Goal: Information Seeking & Learning: Learn about a topic

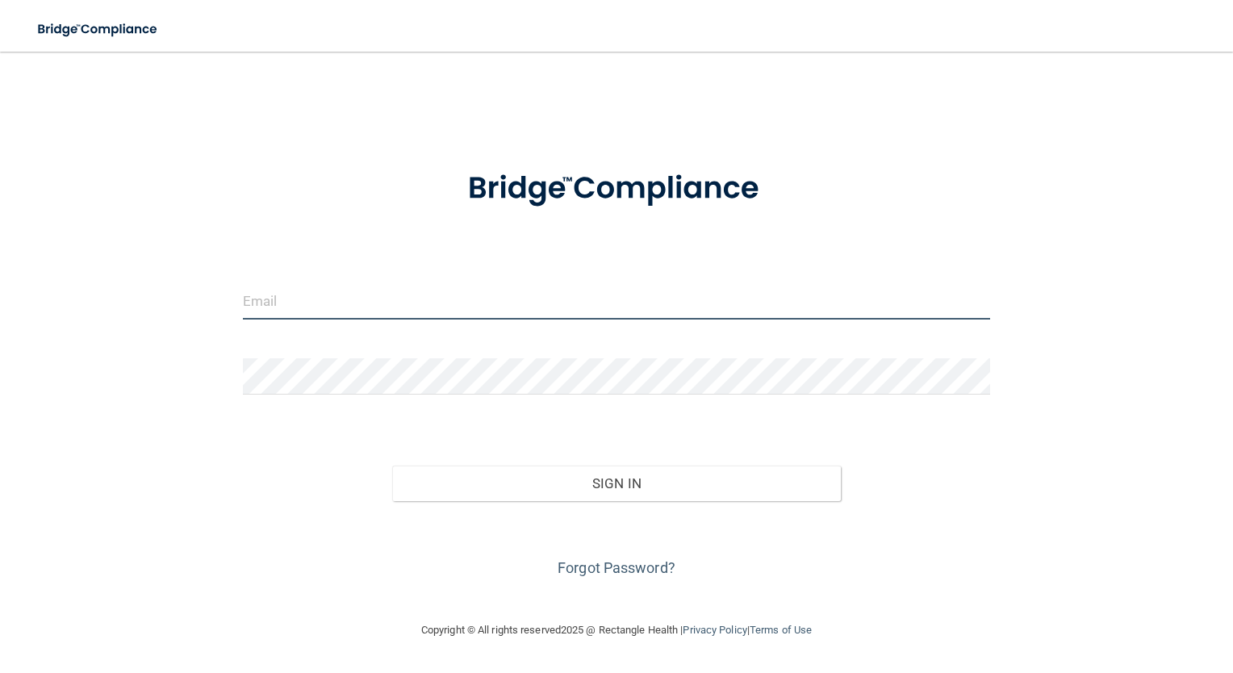
click at [474, 308] on input "email" at bounding box center [617, 301] width 748 height 36
type input "[EMAIL_ADDRESS][PERSON_NAME][DOMAIN_NAME]"
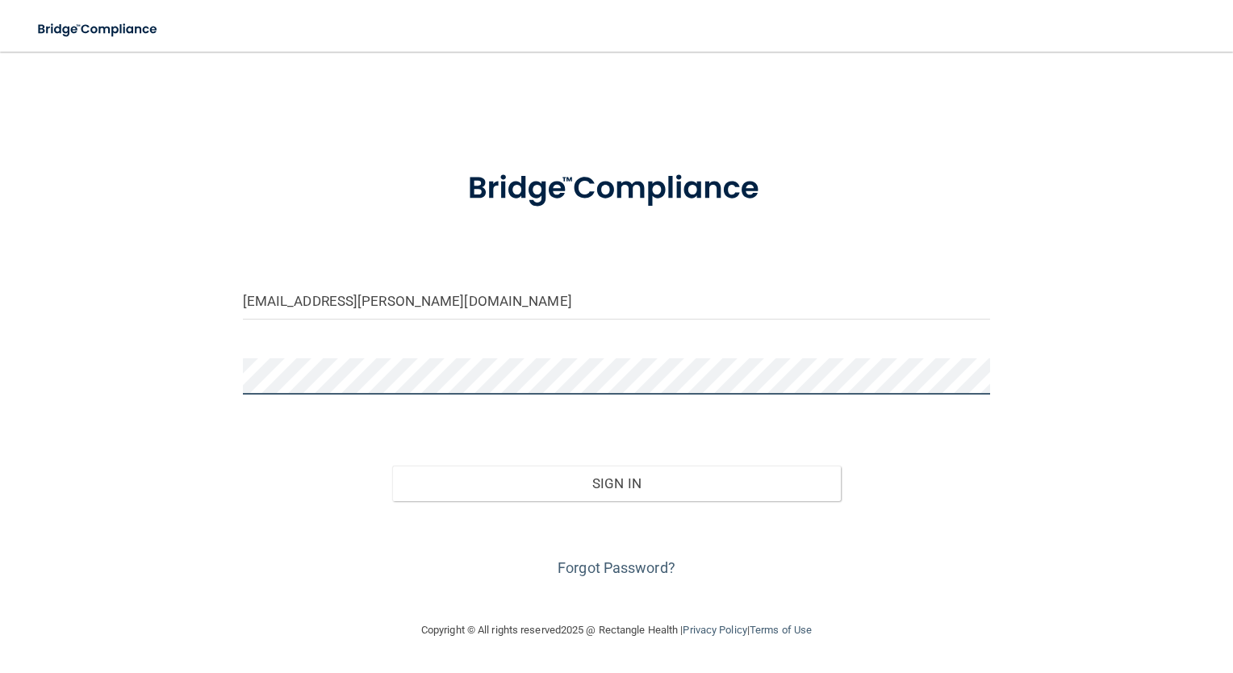
click at [392, 466] on button "Sign In" at bounding box center [616, 484] width 449 height 36
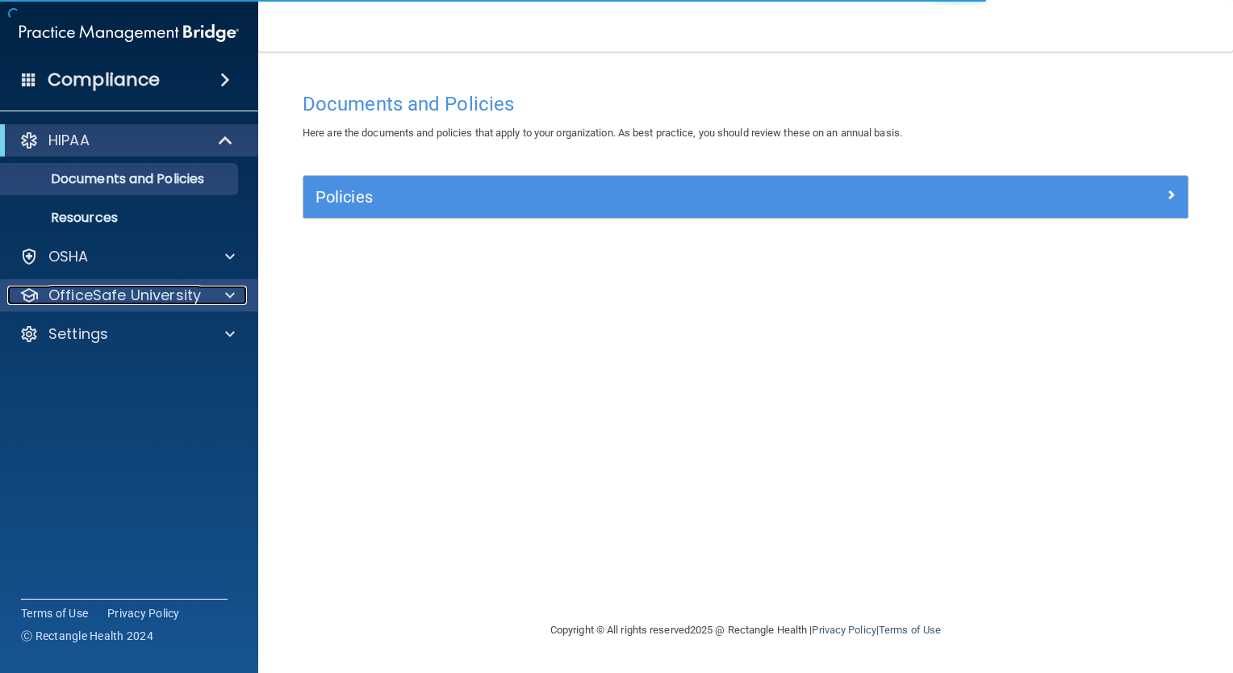
click at [202, 301] on div "OfficeSafe University" at bounding box center [107, 295] width 200 height 19
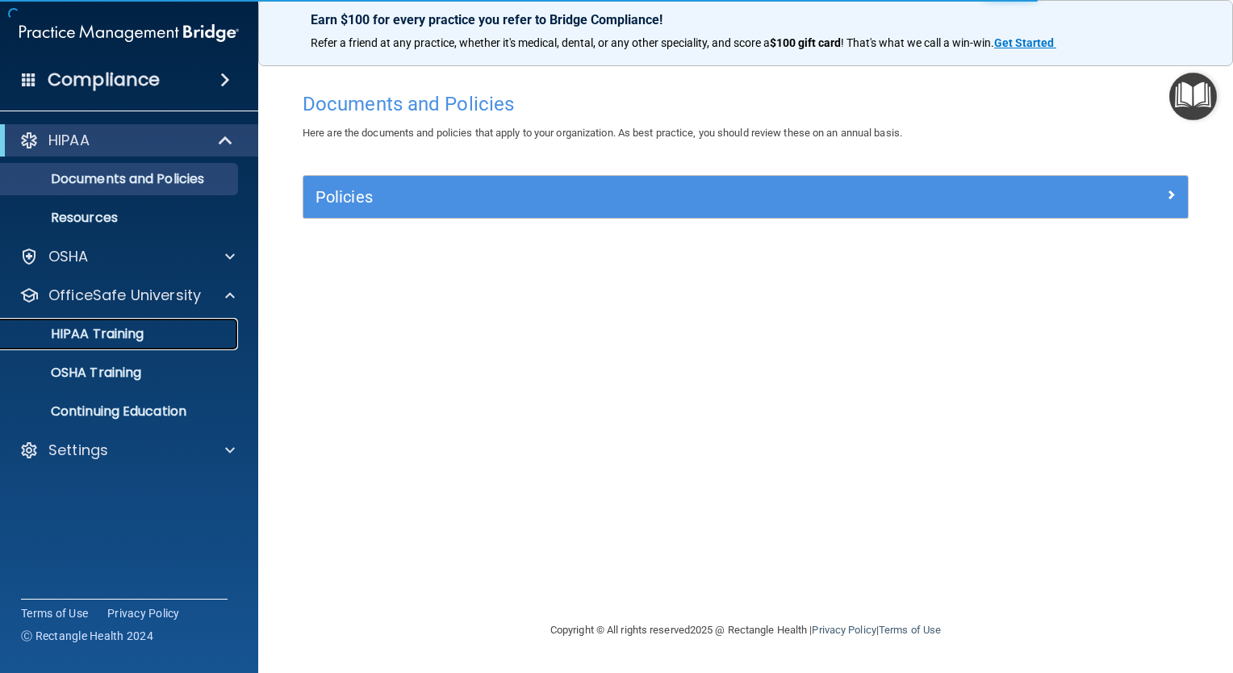
click at [186, 335] on div "HIPAA Training" at bounding box center [120, 334] width 220 height 16
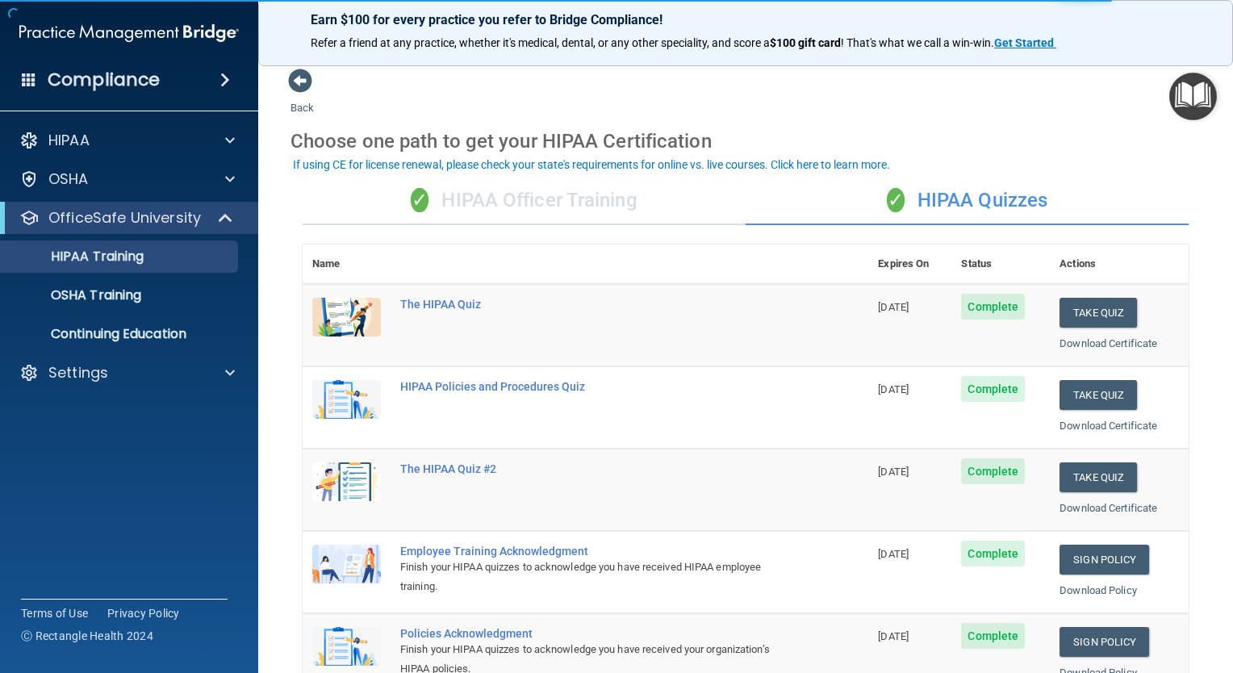
click at [440, 215] on div "✓ HIPAA Officer Training" at bounding box center [524, 201] width 443 height 48
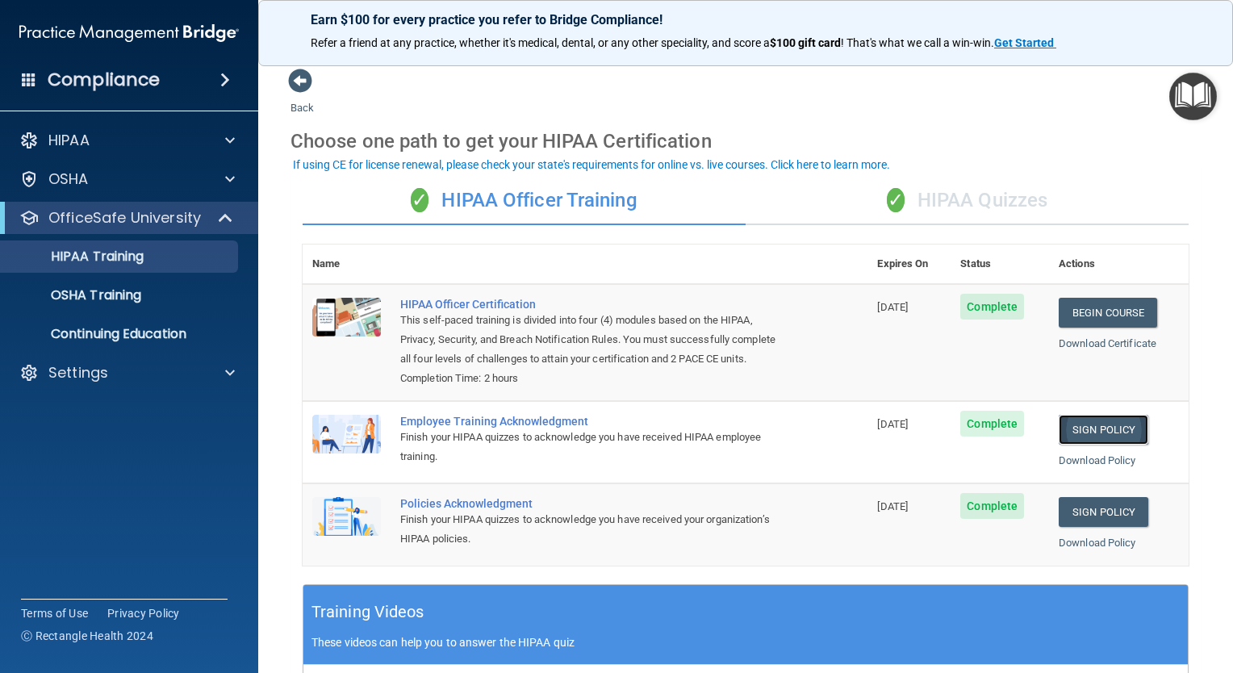
click at [1098, 445] on link "Sign Policy" at bounding box center [1104, 430] width 90 height 30
click at [940, 203] on div "✓ HIPAA Quizzes" at bounding box center [967, 201] width 443 height 48
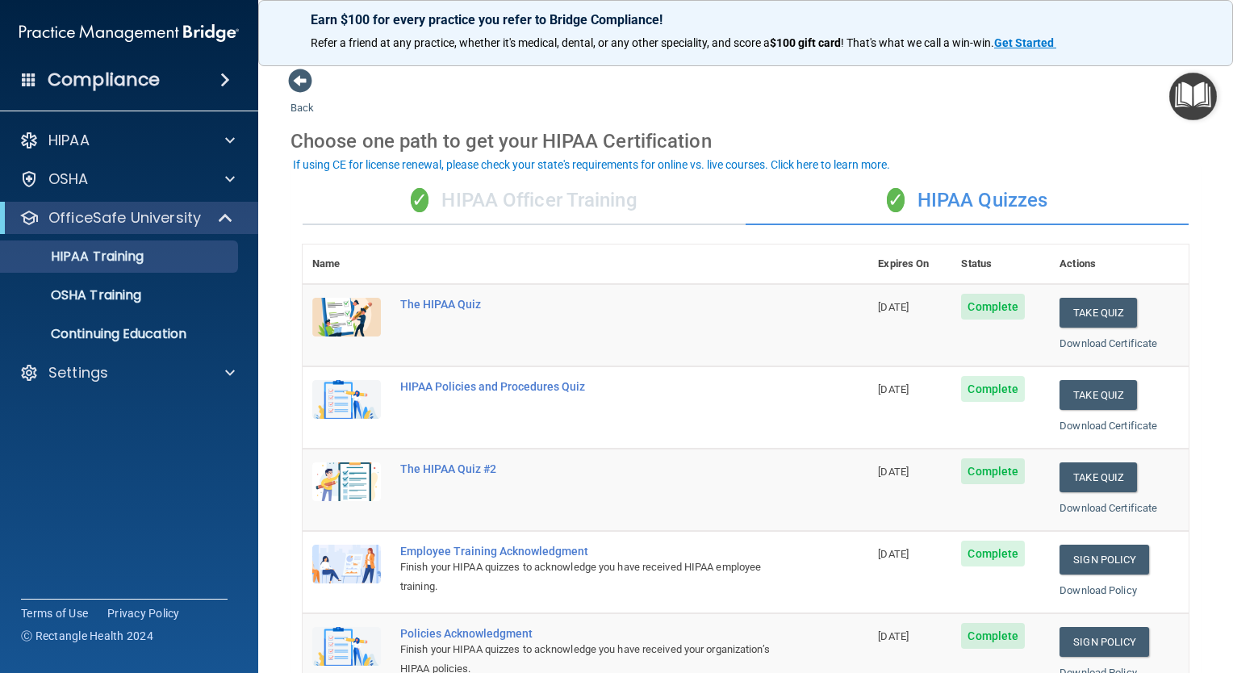
click at [539, 207] on div "✓ HIPAA Officer Training" at bounding box center [524, 201] width 443 height 48
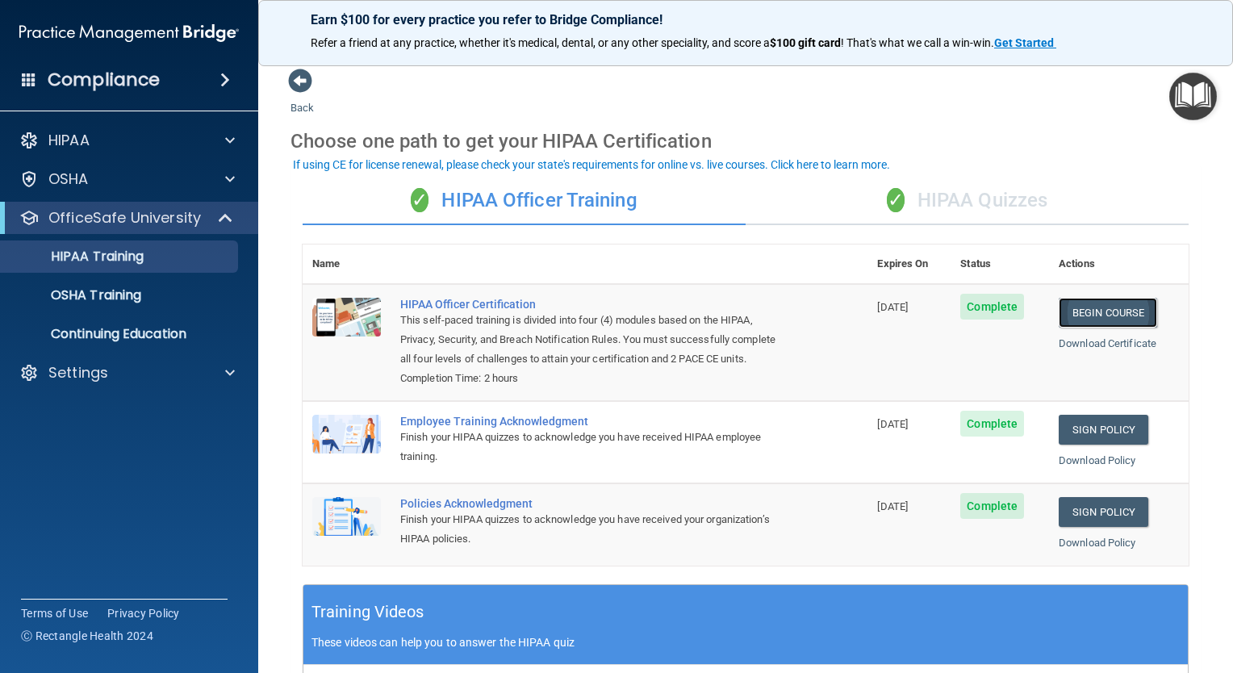
click at [1069, 321] on link "Begin Course" at bounding box center [1108, 313] width 98 height 30
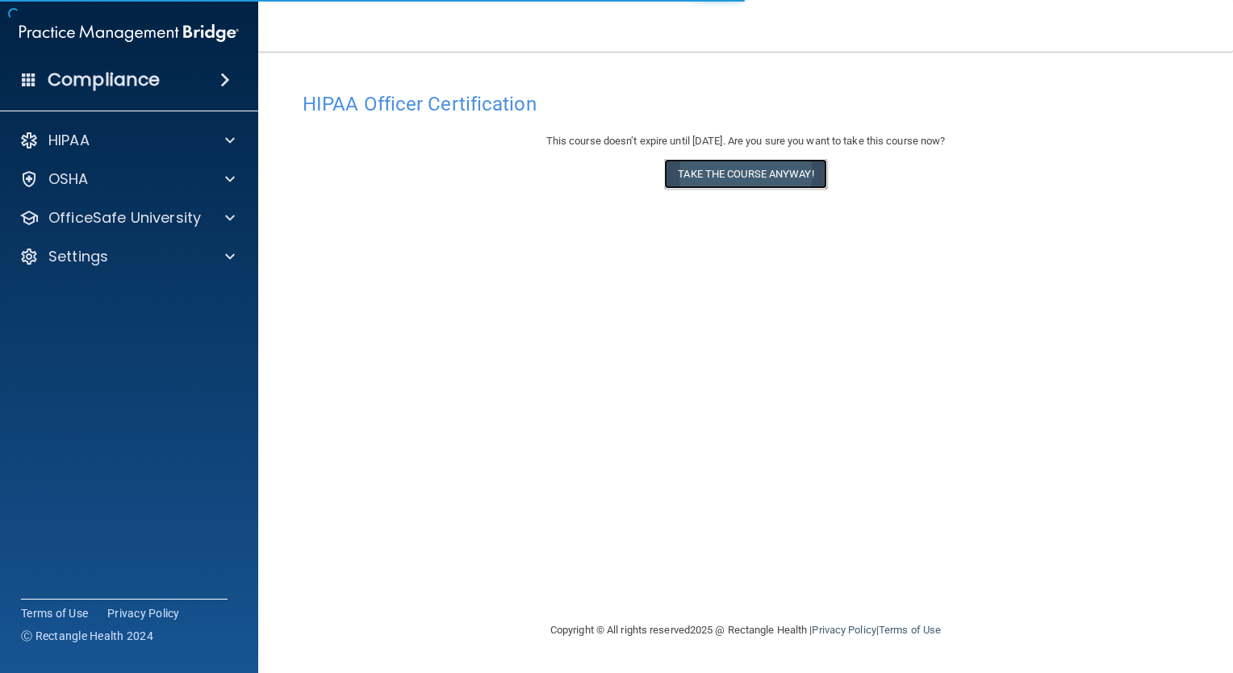
click at [727, 172] on button "Take the course anyway!" at bounding box center [745, 174] width 162 height 30
